Goal: Task Accomplishment & Management: Manage account settings

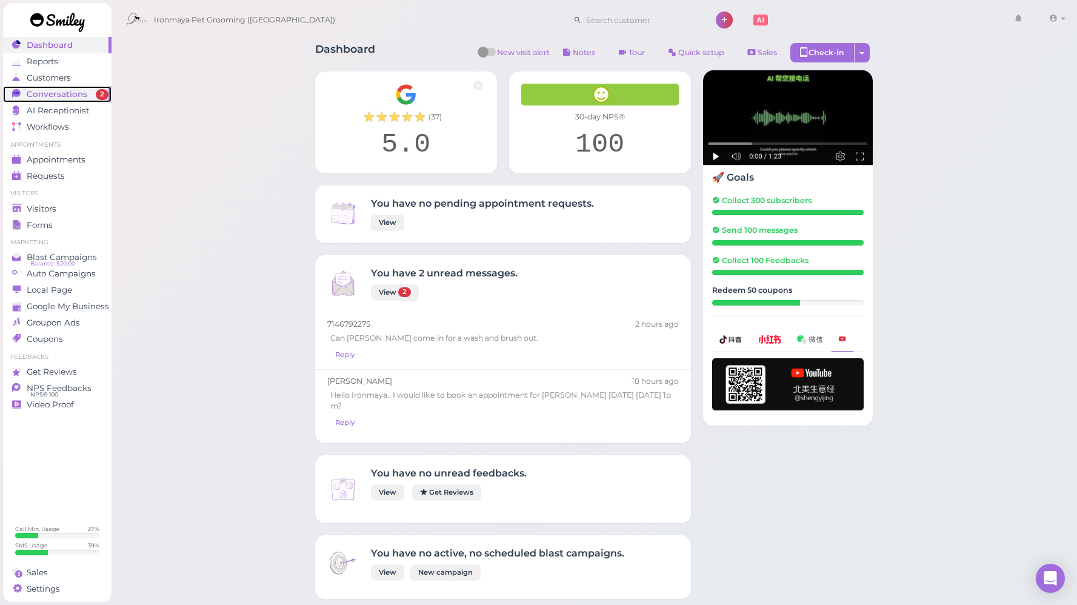
click at [75, 91] on span "Conversations" at bounding box center [57, 94] width 61 height 10
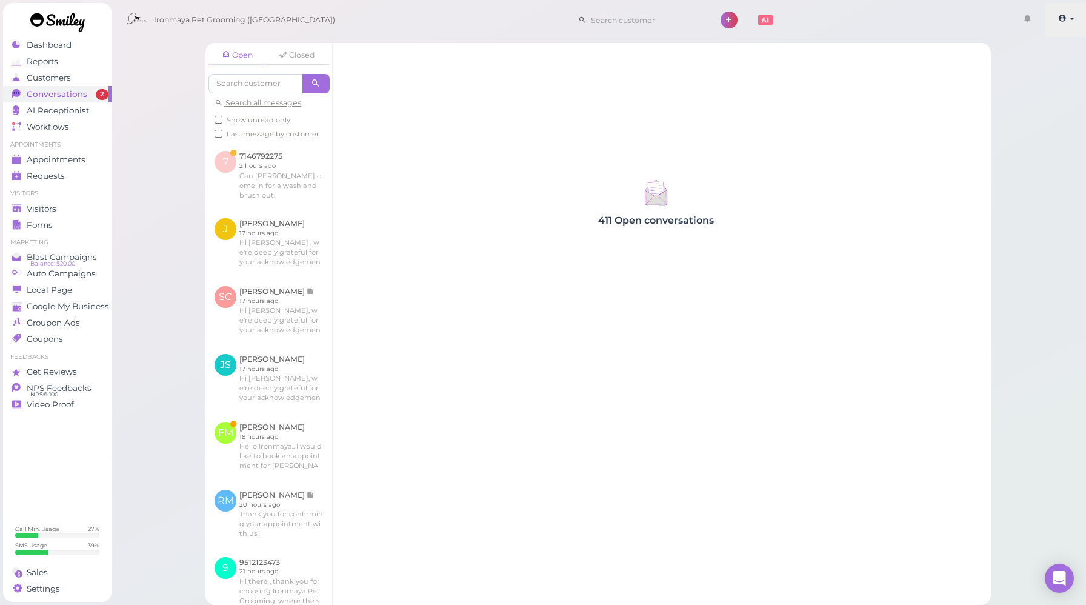
click at [1071, 27] on link at bounding box center [1066, 20] width 43 height 34
click at [1024, 94] on link "Logout" at bounding box center [1045, 91] width 84 height 15
